Goal: Task Accomplishment & Management: Manage account settings

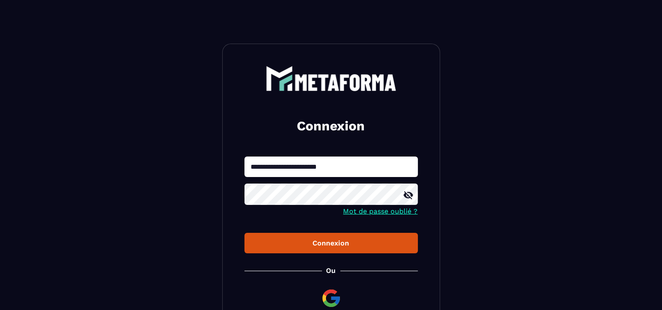
click at [407, 195] on icon at bounding box center [409, 195] width 10 height 8
click at [332, 243] on div "Connexion" at bounding box center [330, 243] width 159 height 8
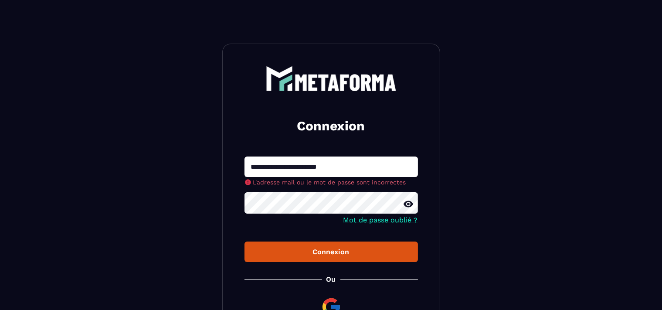
click at [378, 222] on link "Mot de passe oublié ?" at bounding box center [380, 220] width 75 height 8
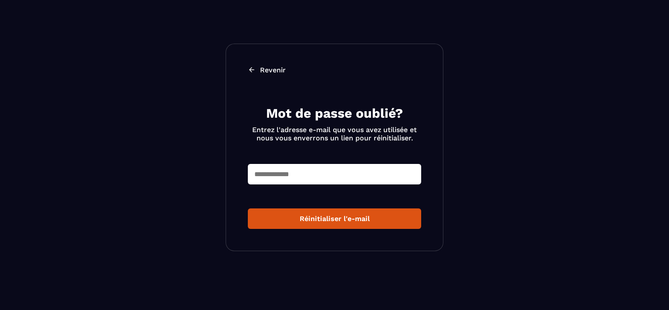
click at [337, 173] on input "text" at bounding box center [334, 174] width 173 height 20
type input "**********"
click at [324, 217] on div "Réinitialiser l'e-mail" at bounding box center [334, 218] width 159 height 8
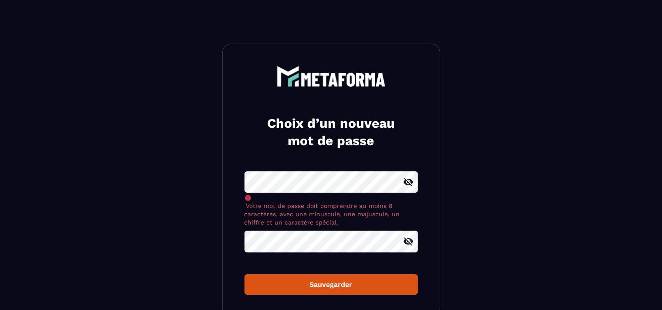
click at [409, 240] on icon at bounding box center [408, 241] width 10 height 10
click at [409, 181] on icon at bounding box center [408, 182] width 10 height 10
click at [332, 282] on div "Sauvegarder" at bounding box center [330, 284] width 159 height 8
click at [332, 285] on div "Sauvegarder" at bounding box center [330, 284] width 159 height 8
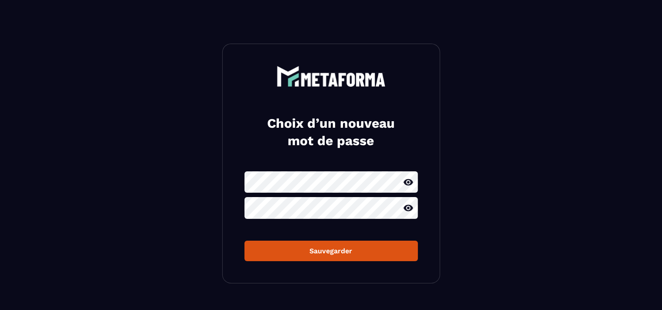
click at [326, 271] on div "Choix d’un nouveau mot de passe Sauvegarder" at bounding box center [331, 164] width 218 height 240
click at [332, 252] on div "Sauvegarder" at bounding box center [330, 251] width 159 height 8
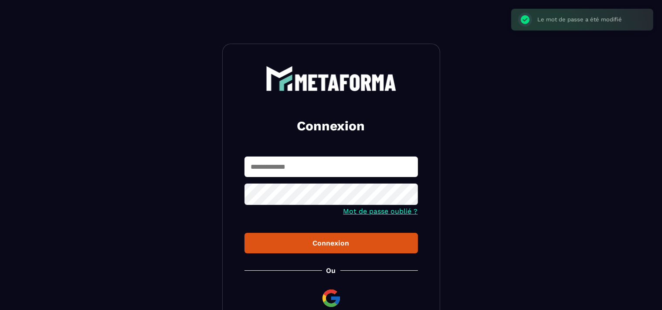
type input "**********"
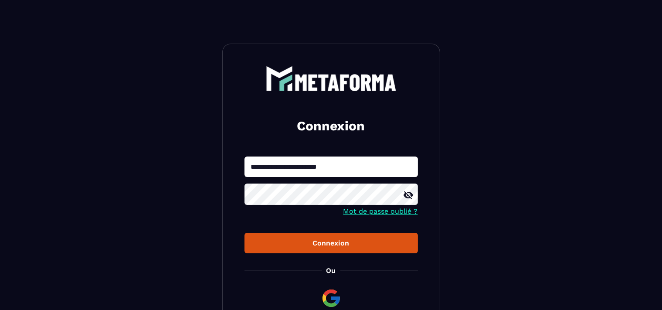
click at [407, 192] on icon at bounding box center [408, 195] width 10 height 10
click at [324, 247] on div "Connexion" at bounding box center [330, 243] width 159 height 8
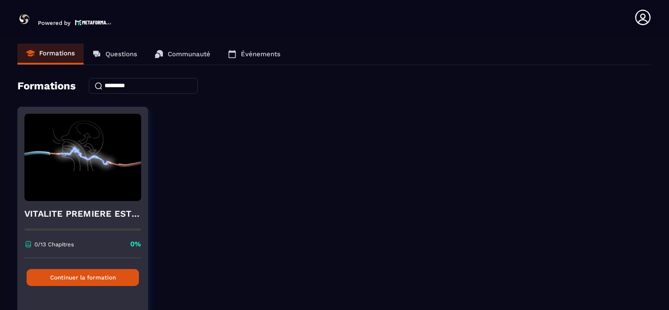
click at [95, 156] on img at bounding box center [82, 157] width 117 height 87
